Goal: Task Accomplishment & Management: Manage account settings

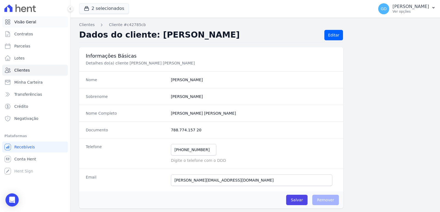
click at [14, 24] on span "Visão Geral" at bounding box center [25, 21] width 22 height 5
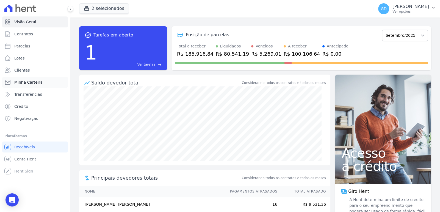
click at [43, 82] on link "Minha Carteira" at bounding box center [35, 82] width 66 height 11
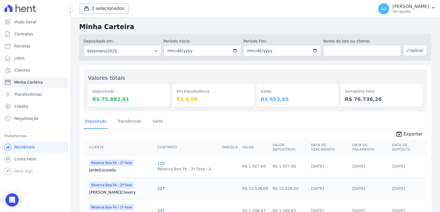
click at [104, 13] on button "2 selecionados" at bounding box center [104, 8] width 50 height 10
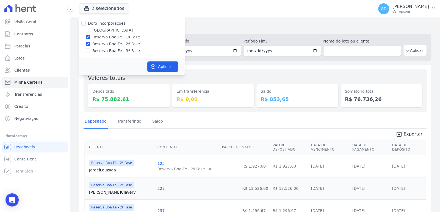
click at [104, 26] on label "Doro Incorporações" at bounding box center [107, 23] width 38 height 4
click at [86, 26] on input "Doro Incorporações" at bounding box center [83, 23] width 4 height 4
checkbox input "true"
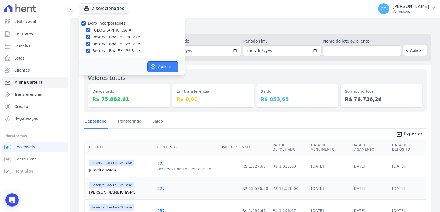
click at [161, 64] on button "Aplicar" at bounding box center [162, 67] width 31 height 10
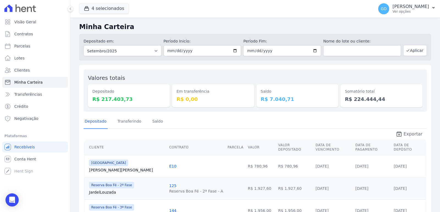
click at [404, 132] on span "Exportar" at bounding box center [412, 134] width 19 height 7
click at [151, 53] on select "Todos os meses Abril/2022 Maio/2022 Junho/2022 Julho/2022 Agosto/2022 Setembro/…" at bounding box center [122, 50] width 78 height 11
select select "08/2025"
click at [83, 45] on select "Todos os meses Abril/2022 Maio/2022 Junho/2022 Julho/2022 Agosto/2022 Setembro/…" at bounding box center [122, 50] width 78 height 11
click at [413, 49] on button "Aplicar" at bounding box center [415, 50] width 24 height 11
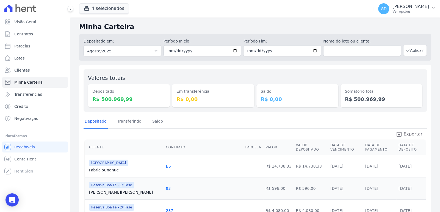
click at [400, 136] on icon "unarchive" at bounding box center [398, 134] width 7 height 7
